Goal: Task Accomplishment & Management: Manage account settings

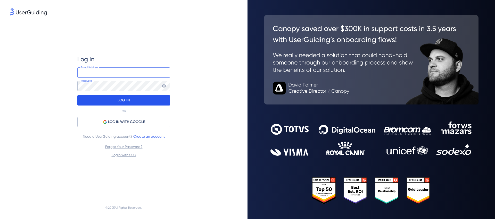
type input "[EMAIL_ADDRESS][DOMAIN_NAME]"
click at [136, 98] on div "LOG IN" at bounding box center [123, 100] width 93 height 10
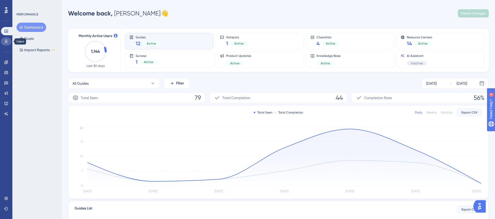
click at [6, 43] on icon at bounding box center [6, 41] width 4 height 4
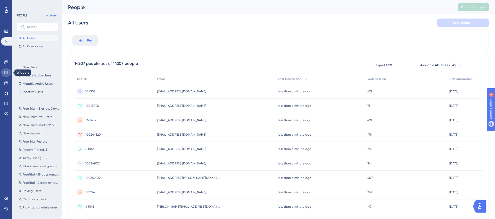
click at [6, 71] on icon at bounding box center [6, 73] width 4 height 4
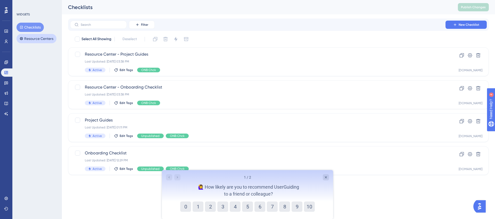
click at [45, 42] on button "Resource Centers" at bounding box center [37, 38] width 40 height 9
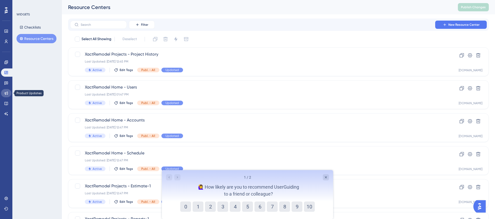
click at [8, 93] on icon at bounding box center [6, 93] width 4 height 4
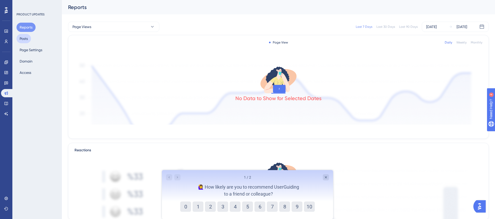
click at [30, 40] on button "Posts" at bounding box center [24, 38] width 14 height 9
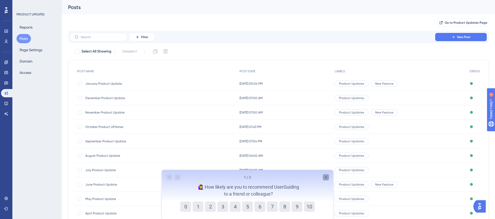
click at [326, 177] on icon "Close survey" at bounding box center [326, 178] width 4 height 4
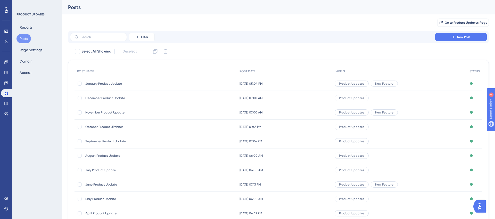
scroll to position [43, 0]
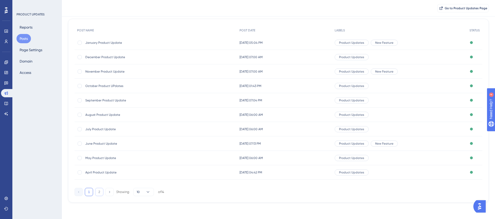
click at [97, 192] on button "2" at bounding box center [99, 192] width 8 height 8
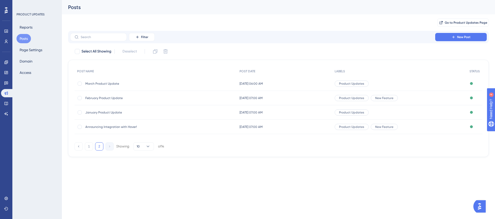
scroll to position [0, 0]
click at [7, 201] on link at bounding box center [6, 199] width 10 height 8
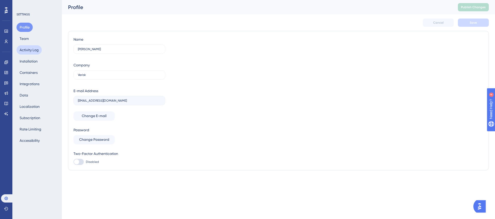
click at [38, 49] on button "Activity Log" at bounding box center [29, 49] width 25 height 9
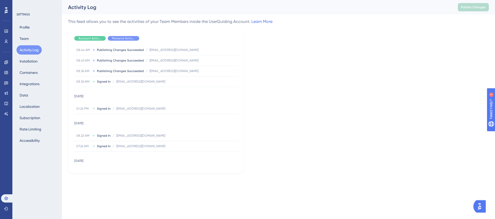
scroll to position [5322, 0]
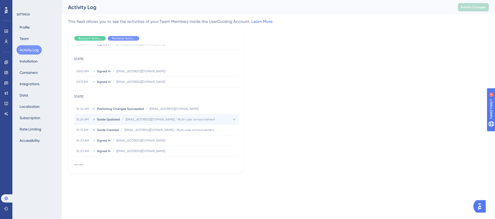
click at [108, 122] on span "Guide Updated" at bounding box center [108, 120] width 23 height 4
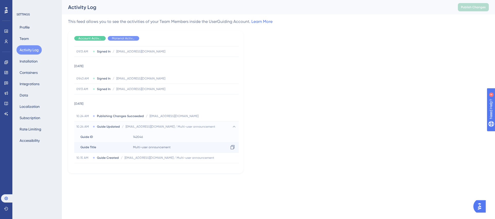
click at [136, 145] on span "Multi-user announcement" at bounding box center [152, 147] width 38 height 4
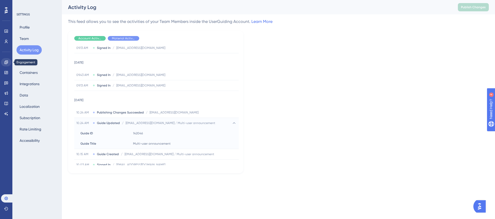
scroll to position [0, 0]
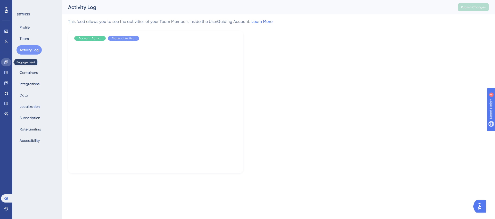
click at [10, 64] on link at bounding box center [6, 62] width 10 height 8
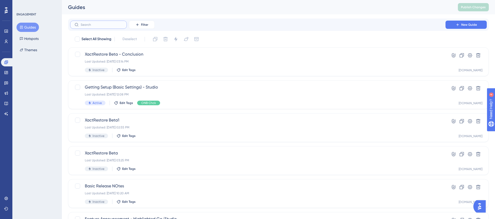
click at [87, 26] on input "text" at bounding box center [102, 25] width 42 height 4
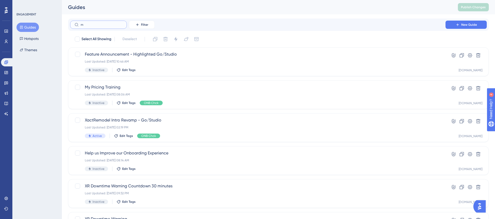
type input "mu"
checkbox input "true"
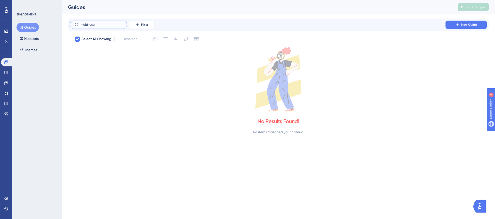
type input "multi-user"
click at [86, 40] on span "Select All Showing" at bounding box center [96, 39] width 30 height 6
click at [76, 39] on icon at bounding box center [77, 39] width 3 height 2
click at [106, 23] on input "multi-user" at bounding box center [102, 25] width 42 height 4
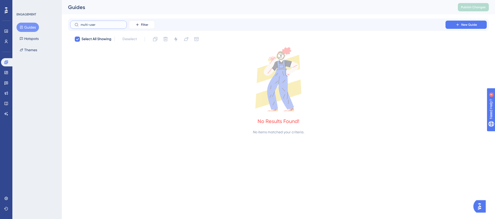
click at [106, 23] on input "multi-user" at bounding box center [102, 25] width 42 height 4
checkbox input "false"
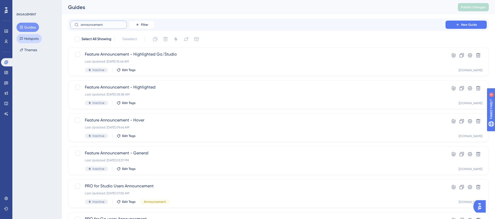
type input "announcement"
click at [35, 40] on button "Hotspots" at bounding box center [29, 38] width 25 height 9
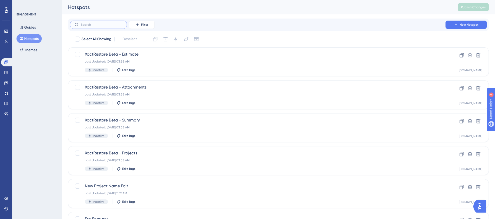
click at [90, 24] on input "text" at bounding box center [102, 25] width 42 height 4
type input "mu"
checkbox input "true"
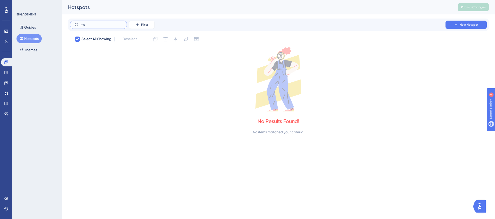
type input "m"
checkbox input "false"
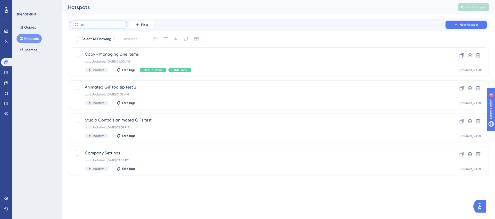
type input "[PERSON_NAME]"
checkbox input "true"
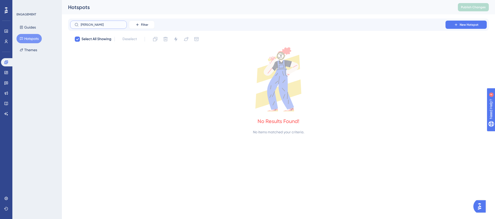
type input "an"
checkbox input "false"
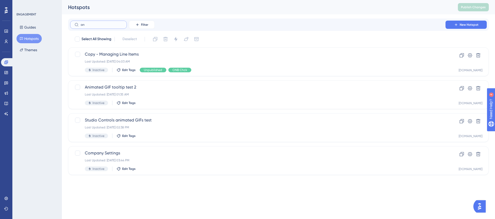
type input "a"
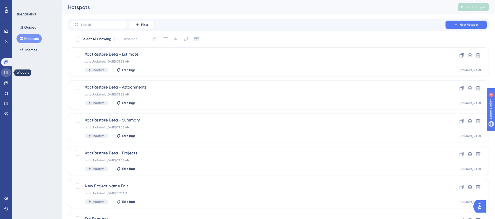
click at [9, 74] on link at bounding box center [6, 73] width 10 height 8
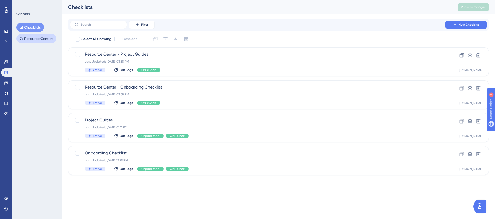
click at [43, 39] on button "Resource Centers" at bounding box center [37, 38] width 40 height 9
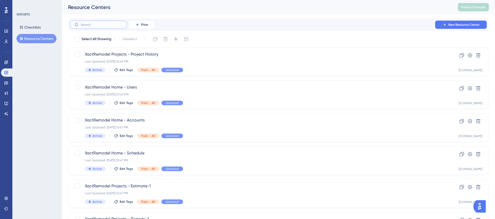
click at [100, 24] on input "text" at bounding box center [102, 25] width 42 height 4
type input "an"
checkbox input "true"
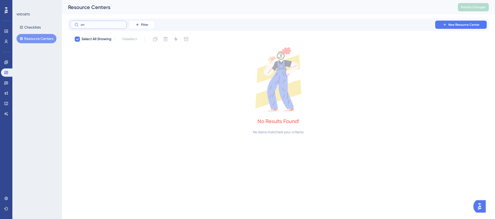
type input "a"
checkbox input "false"
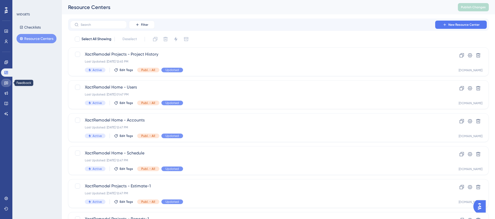
click at [4, 83] on icon at bounding box center [6, 83] width 4 height 4
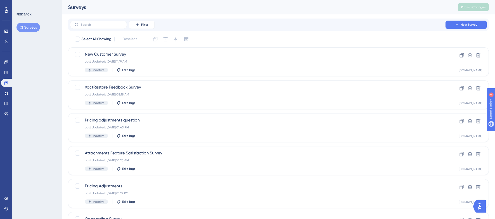
click at [7, 98] on div "Engagement Widgets Feedback Product Updates Knowledge Base AI Assistant" at bounding box center [6, 88] width 10 height 60
click at [7, 96] on link at bounding box center [6, 93] width 10 height 8
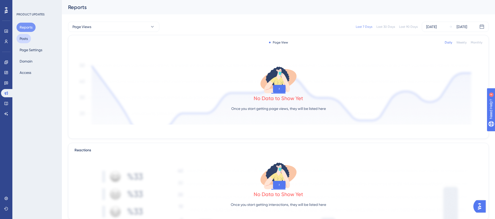
click at [30, 40] on button "Posts" at bounding box center [24, 38] width 14 height 9
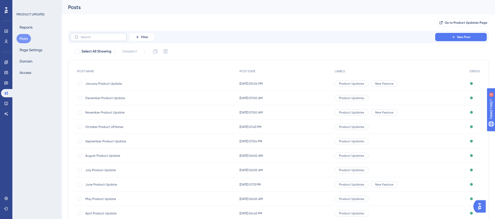
click at [95, 41] on label at bounding box center [98, 37] width 57 height 8
click at [95, 39] on input "text" at bounding box center [102, 37] width 42 height 4
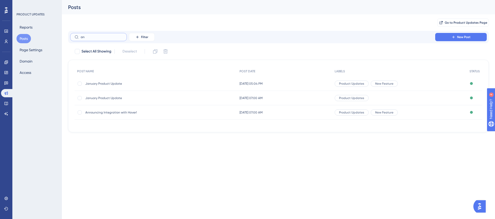
type input "a"
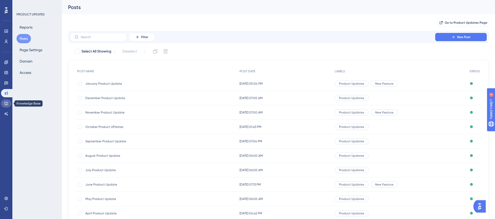
click at [7, 104] on icon at bounding box center [6, 104] width 4 height 4
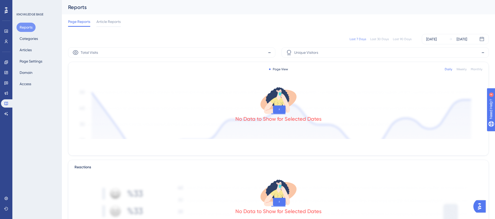
scroll to position [1, 0]
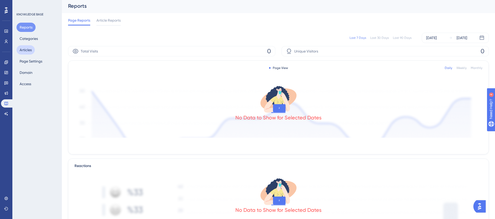
click at [27, 49] on button "Articles" at bounding box center [26, 49] width 18 height 9
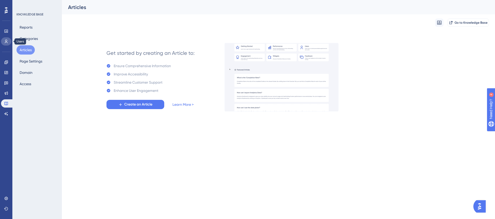
click at [6, 40] on icon at bounding box center [6, 42] width 3 height 4
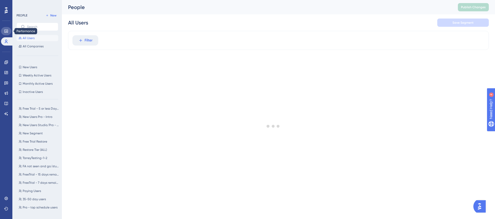
click at [8, 32] on icon at bounding box center [6, 31] width 4 height 4
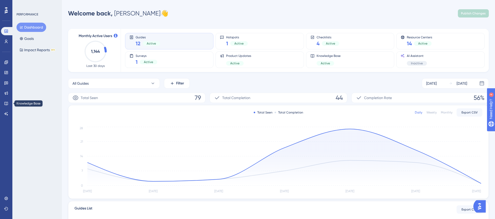
scroll to position [6, 0]
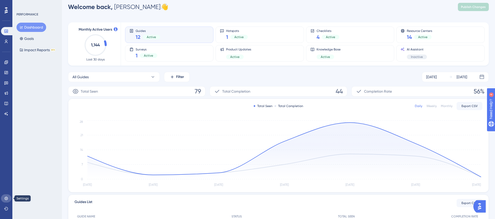
click at [8, 201] on link at bounding box center [6, 199] width 10 height 8
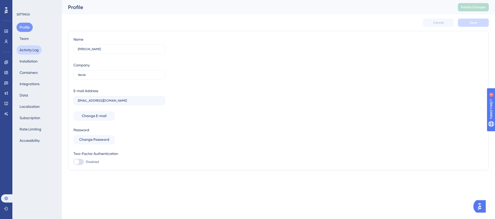
click at [31, 51] on button "Activity Log" at bounding box center [29, 49] width 25 height 9
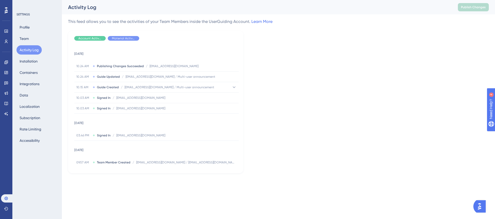
scroll to position [6982, 0]
click at [126, 76] on span "[EMAIL_ADDRESS][DOMAIN_NAME] / Multi-user announcement" at bounding box center [171, 76] width 90 height 4
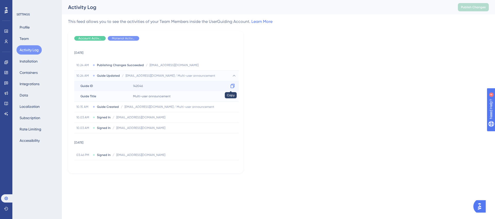
click at [230, 86] on icon at bounding box center [232, 86] width 5 height 5
click at [10, 63] on link at bounding box center [6, 62] width 10 height 8
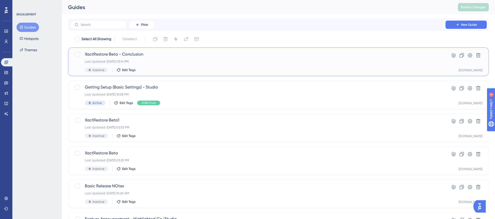
click at [130, 57] on span "XactRestore Beta - Conclusion" at bounding box center [258, 54] width 346 height 6
click at [122, 59] on div "XactRestore Beta - Conclusion Last Updated: Jun 30 2025, 03:14 PM Inactive Edit…" at bounding box center [258, 61] width 346 height 21
click at [192, 53] on span "XactRestore Beta - Conclusion" at bounding box center [258, 54] width 346 height 6
click at [7, 198] on icon at bounding box center [5, 198] width 3 height 3
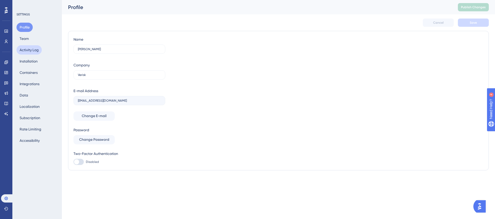
click at [37, 46] on button "Activity Log" at bounding box center [29, 49] width 25 height 9
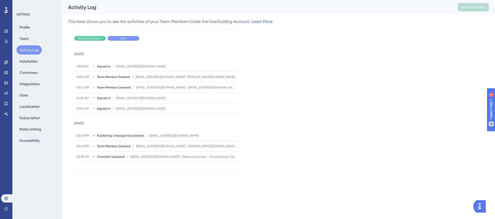
click at [124, 38] on span "Hide" at bounding box center [123, 38] width 7 height 4
click at [83, 38] on div "Hide" at bounding box center [89, 38] width 31 height 5
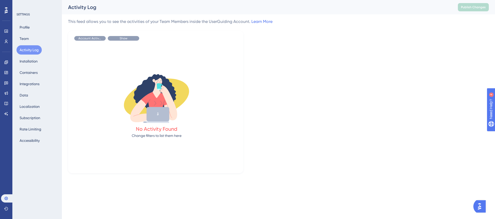
click at [118, 37] on div "Show" at bounding box center [123, 38] width 31 height 5
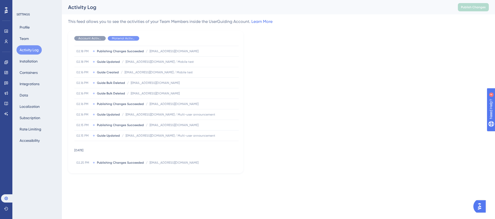
scroll to position [385, 0]
click at [130, 113] on div "02.16 PM Guide Updated / trawlings@verisk.com / Multi-user announcement trawlin…" at bounding box center [156, 116] width 165 height 10
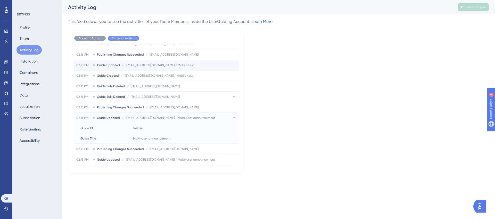
scroll to position [393, 0]
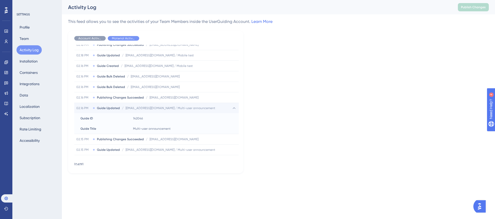
click at [106, 105] on div "02.16 PM Guide Updated / trawlings@verisk.com / Multi-user announcement trawlin…" at bounding box center [156, 108] width 165 height 10
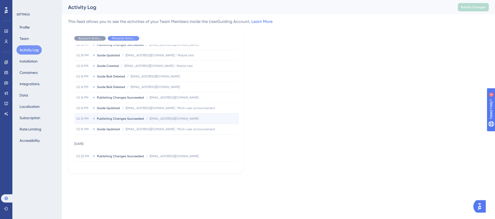
click at [105, 114] on div "02.15 PM Publishing Changes Succeeded / trawlings@verisk.com trawlings@verisk.c…" at bounding box center [156, 119] width 165 height 10
click at [115, 131] on span "Guide Updated" at bounding box center [108, 129] width 23 height 4
click at [117, 119] on span "Publishing Changes Succeeded" at bounding box center [120, 119] width 47 height 4
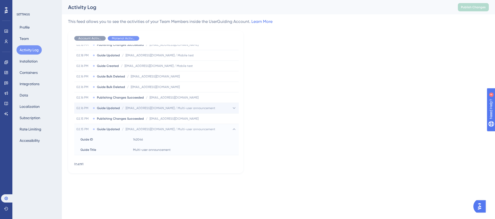
click at [122, 110] on span "/" at bounding box center [123, 108] width 2 height 4
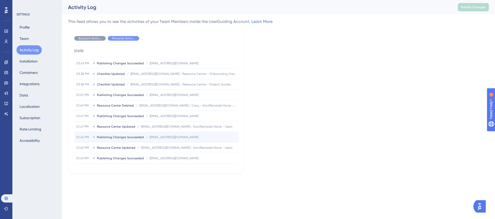
scroll to position [0, 0]
